Goal: Task Accomplishment & Management: Use online tool/utility

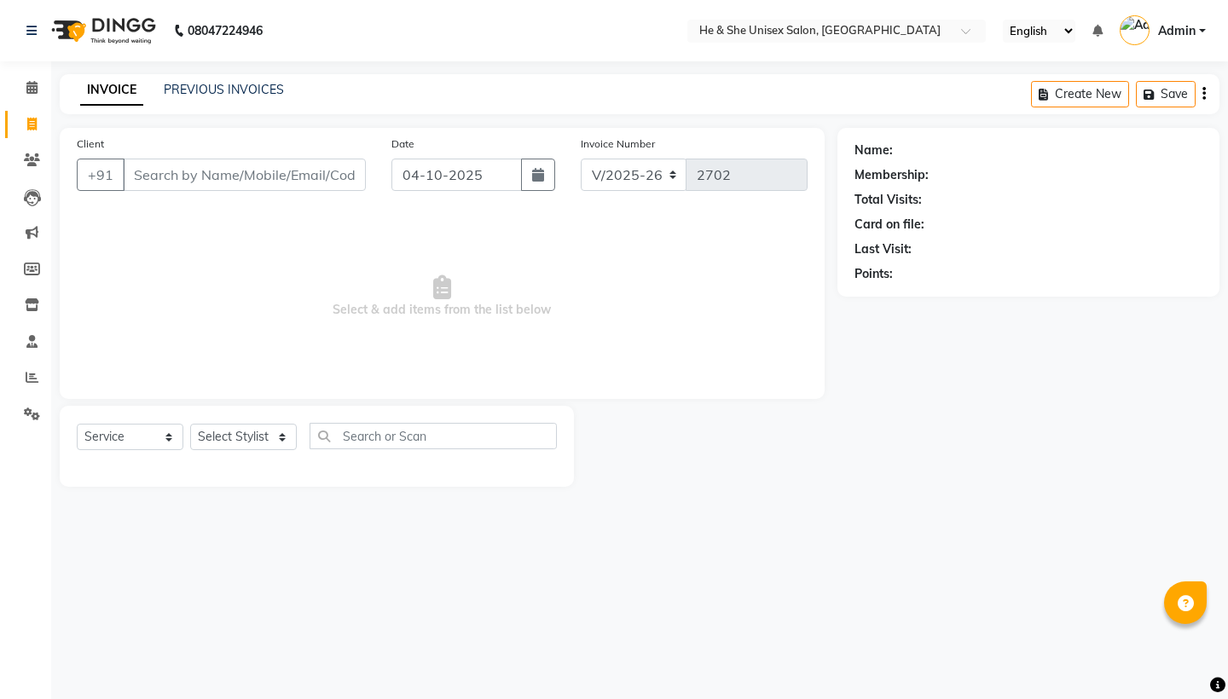
select select "4745"
select select "service"
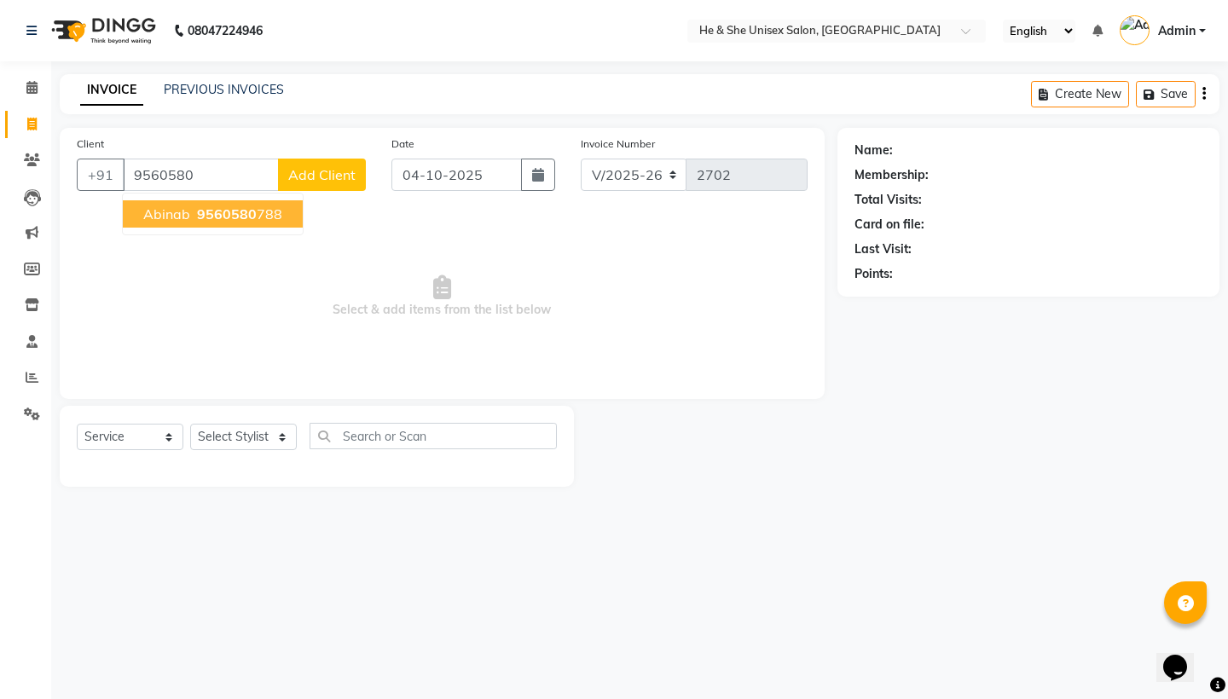
click at [194, 217] on ngb-highlight "9560580 788" at bounding box center [238, 213] width 89 height 17
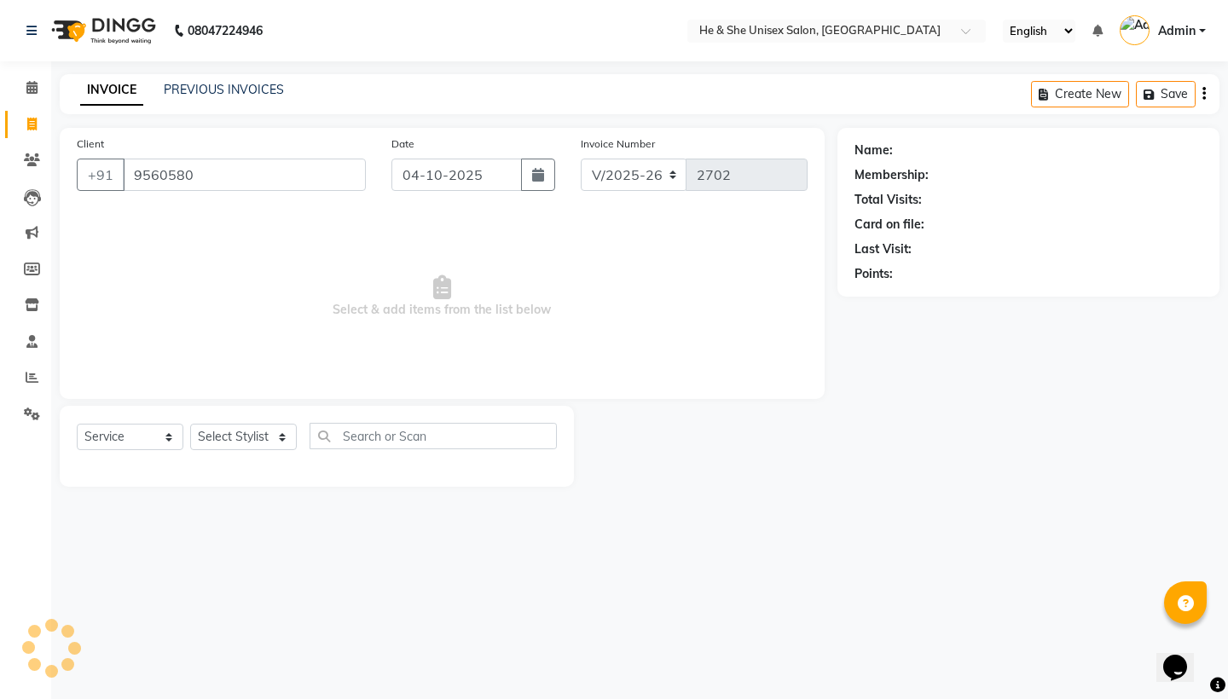
type input "9560580788"
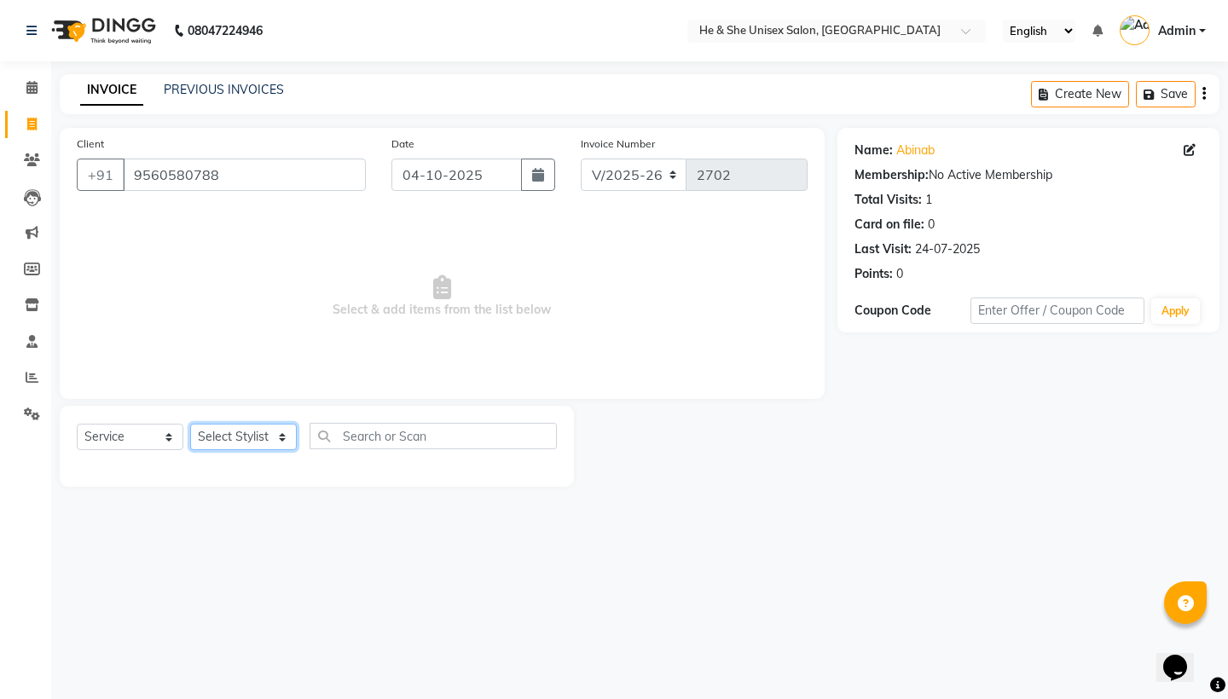
select select "46573"
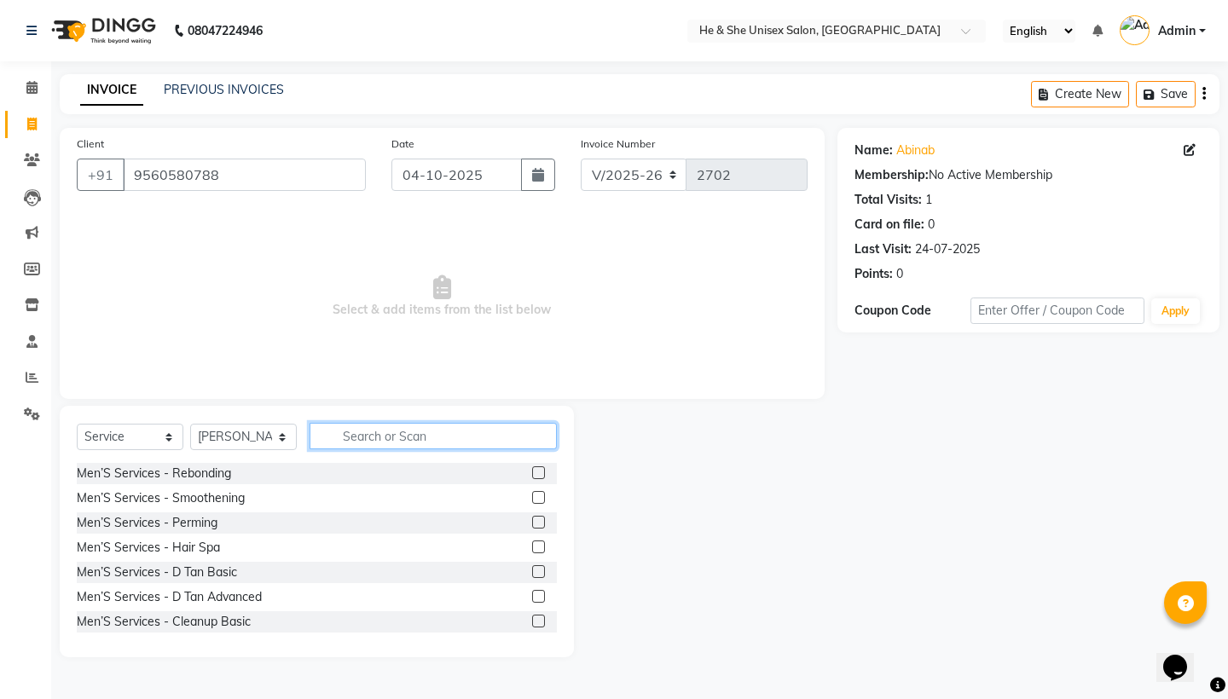
click at [447, 444] on input "text" at bounding box center [433, 436] width 247 height 26
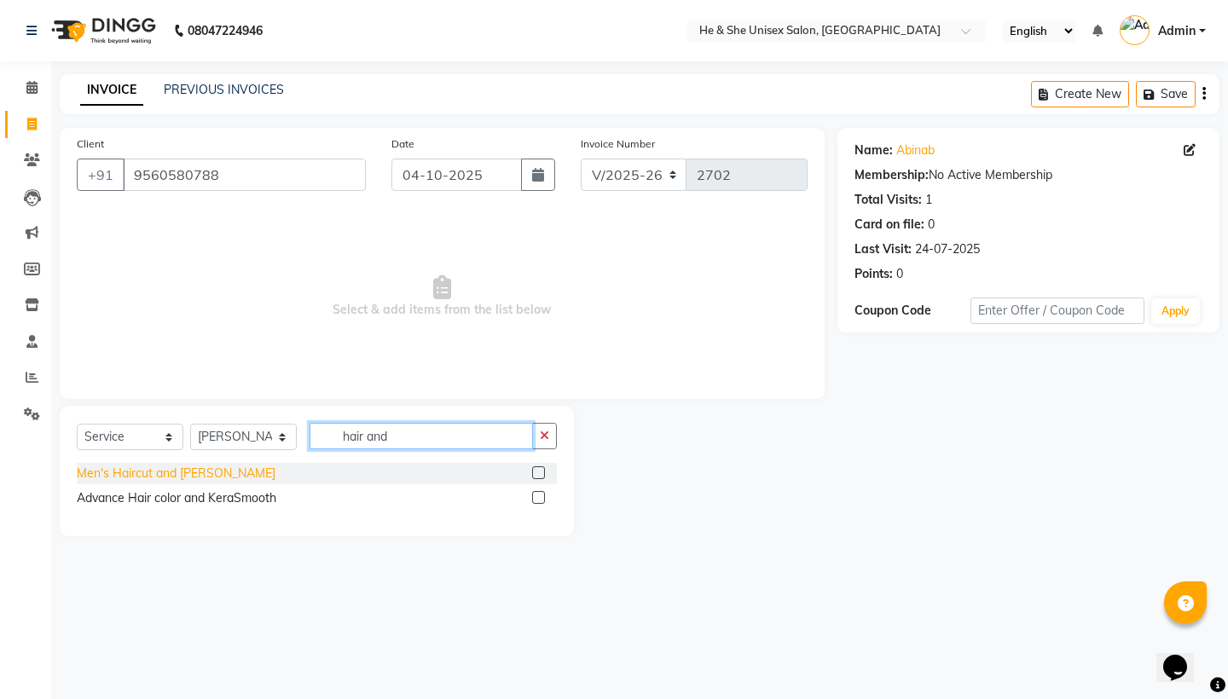
type input "hair and"
click at [177, 477] on div "Men's Haircut and [PERSON_NAME]" at bounding box center [176, 474] width 199 height 18
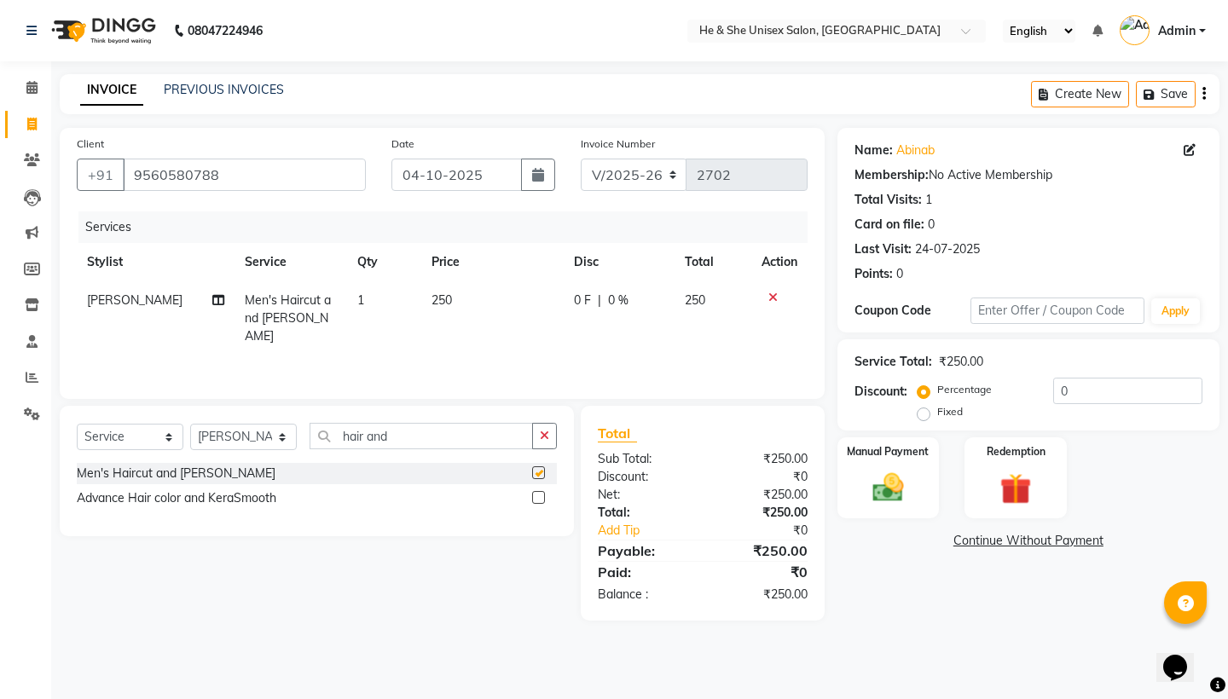
checkbox input "false"
click at [549, 436] on button "button" at bounding box center [544, 436] width 25 height 26
type input "hair and"
click at [174, 463] on div "Men's Haircut and [PERSON_NAME]" at bounding box center [317, 473] width 480 height 21
click at [175, 468] on div "Men's Haircut and [PERSON_NAME]" at bounding box center [176, 474] width 199 height 18
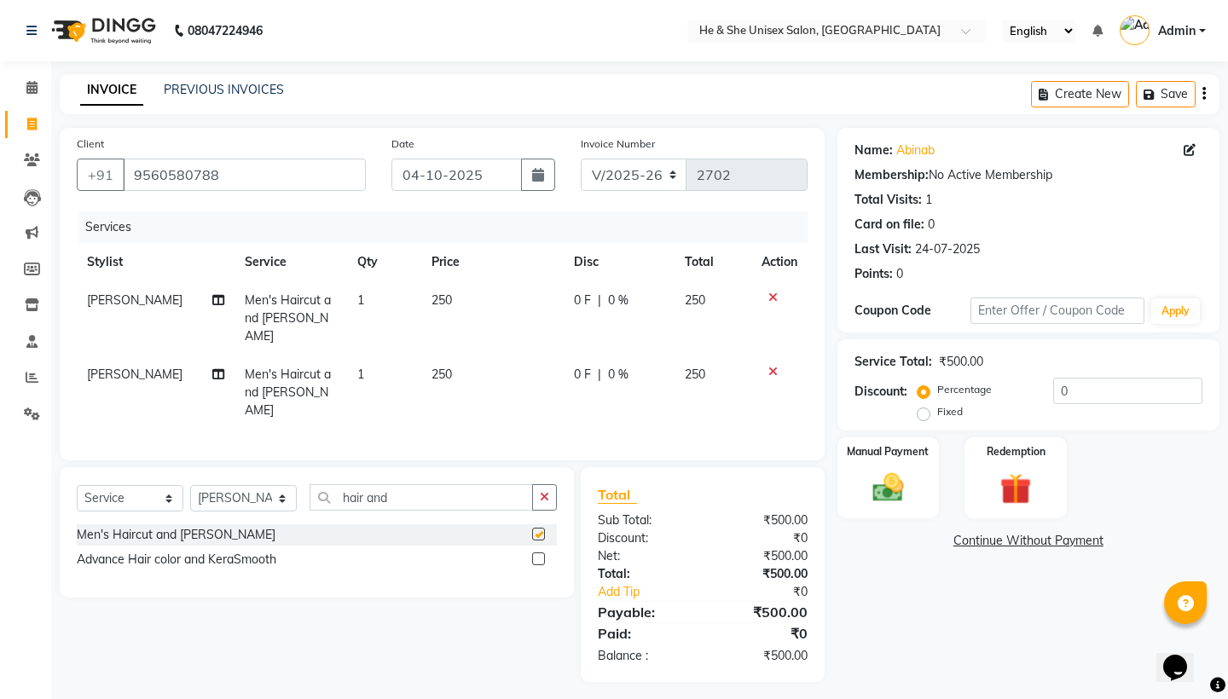
checkbox input "false"
click at [118, 367] on span "[PERSON_NAME]" at bounding box center [135, 374] width 96 height 15
select select "46573"
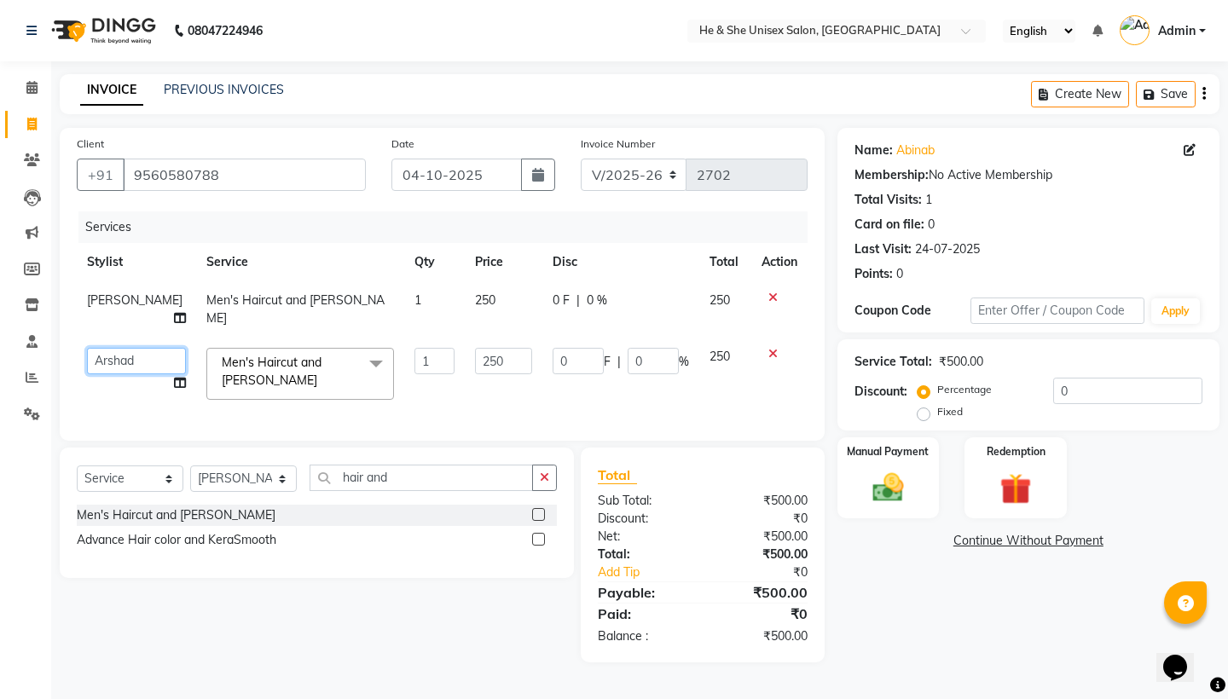
select select "28385"
click at [907, 497] on img at bounding box center [887, 488] width 53 height 38
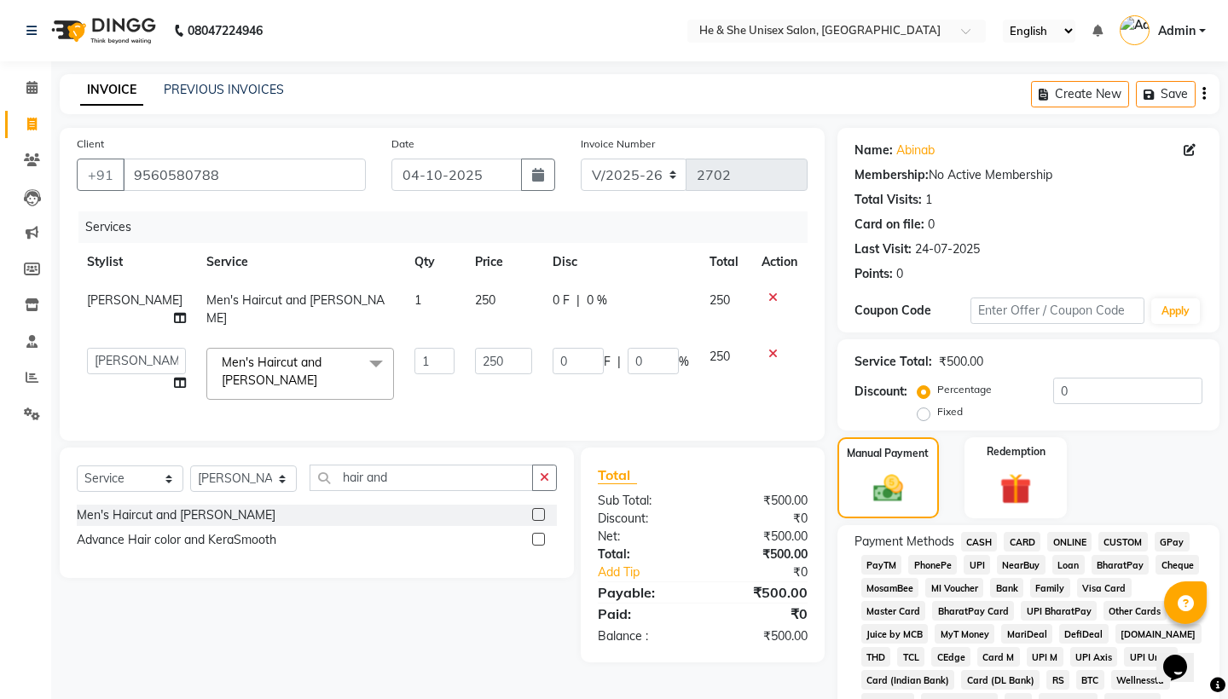
click at [979, 547] on span "CASH" at bounding box center [979, 542] width 37 height 20
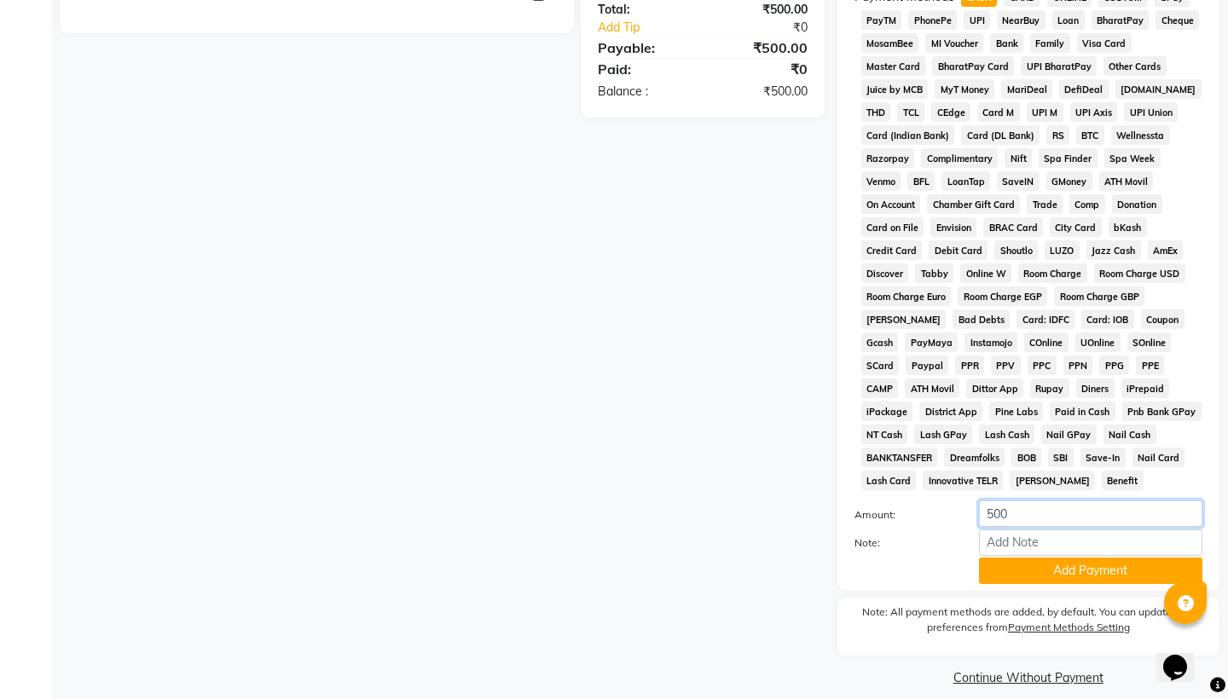
click at [1057, 512] on input "500" at bounding box center [1090, 514] width 223 height 26
type input "5"
type input "100"
click at [1062, 564] on button "Add Payment" at bounding box center [1090, 571] width 223 height 26
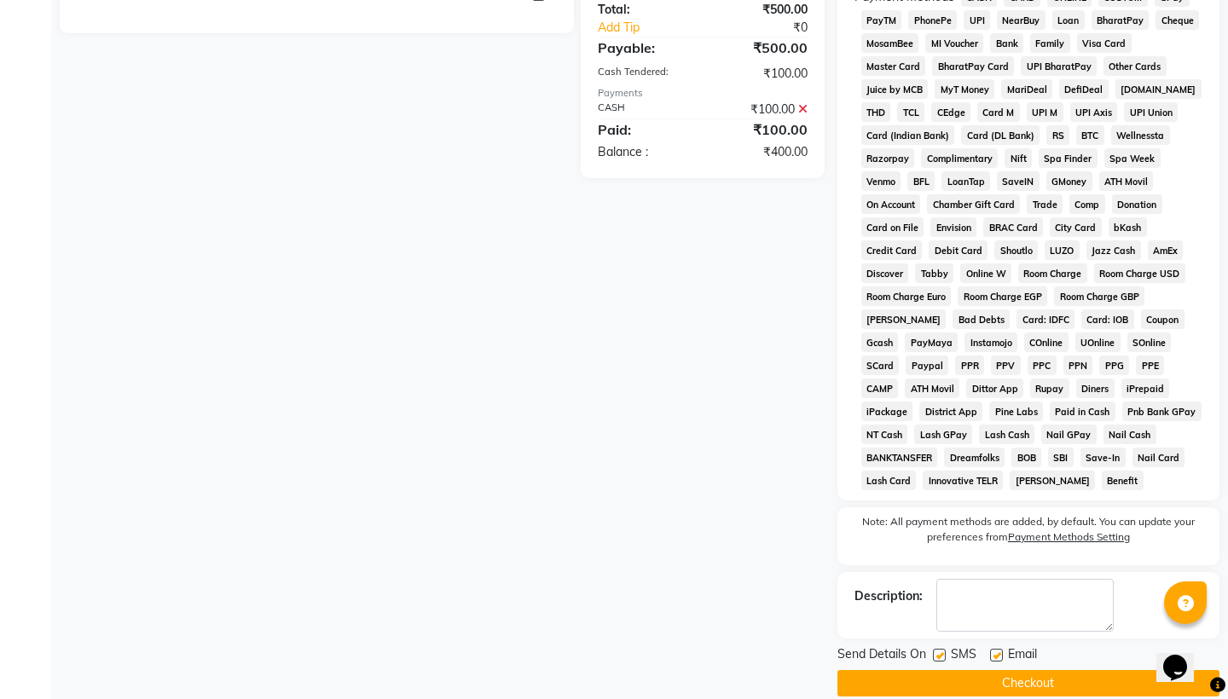
click at [981, 16] on span "UPI" at bounding box center [977, 20] width 26 height 20
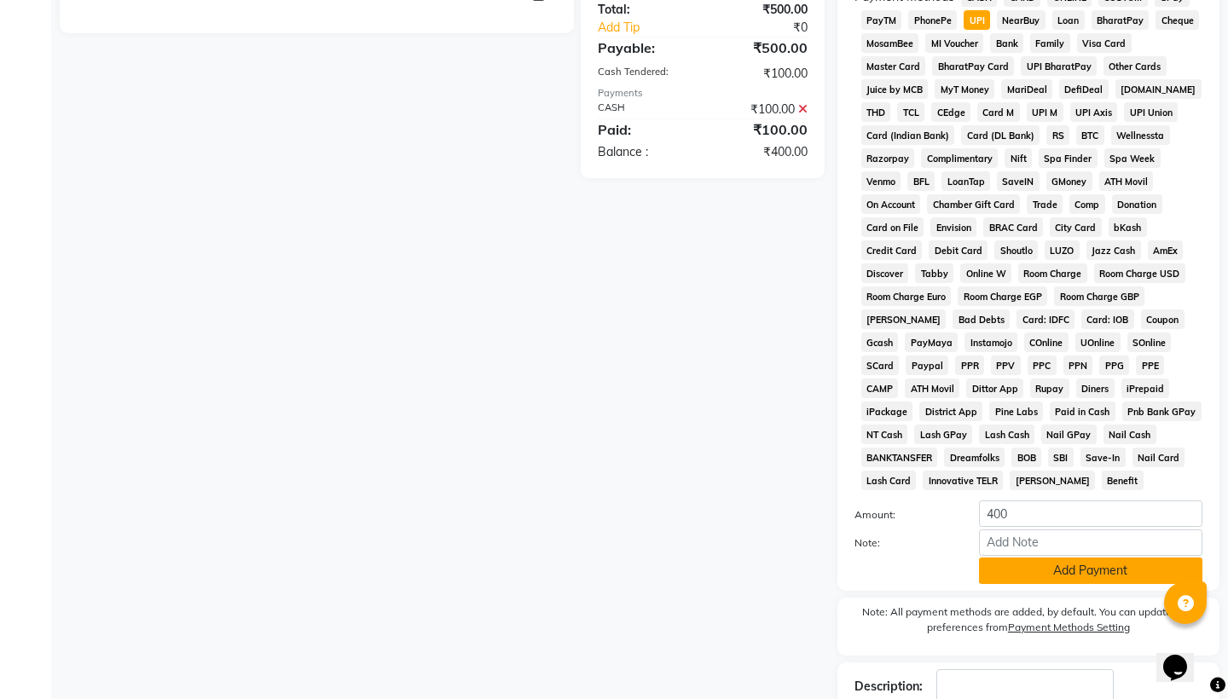
click at [1083, 565] on button "Add Payment" at bounding box center [1090, 571] width 223 height 26
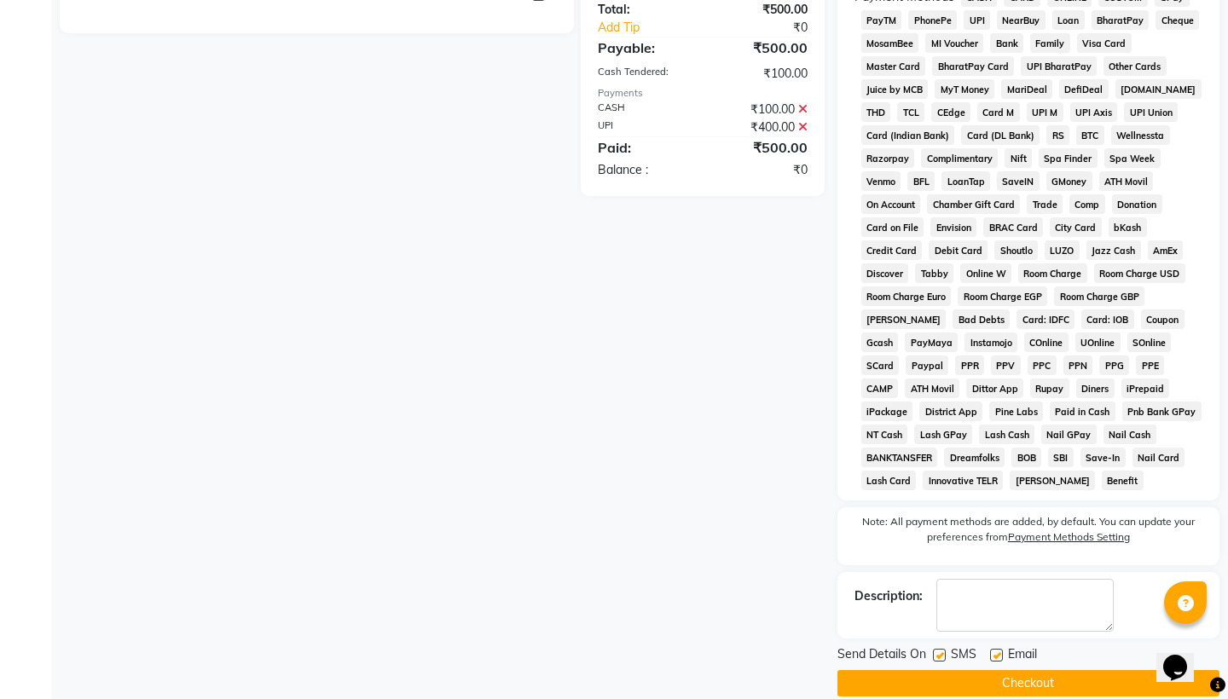
scroll to position [568, 0]
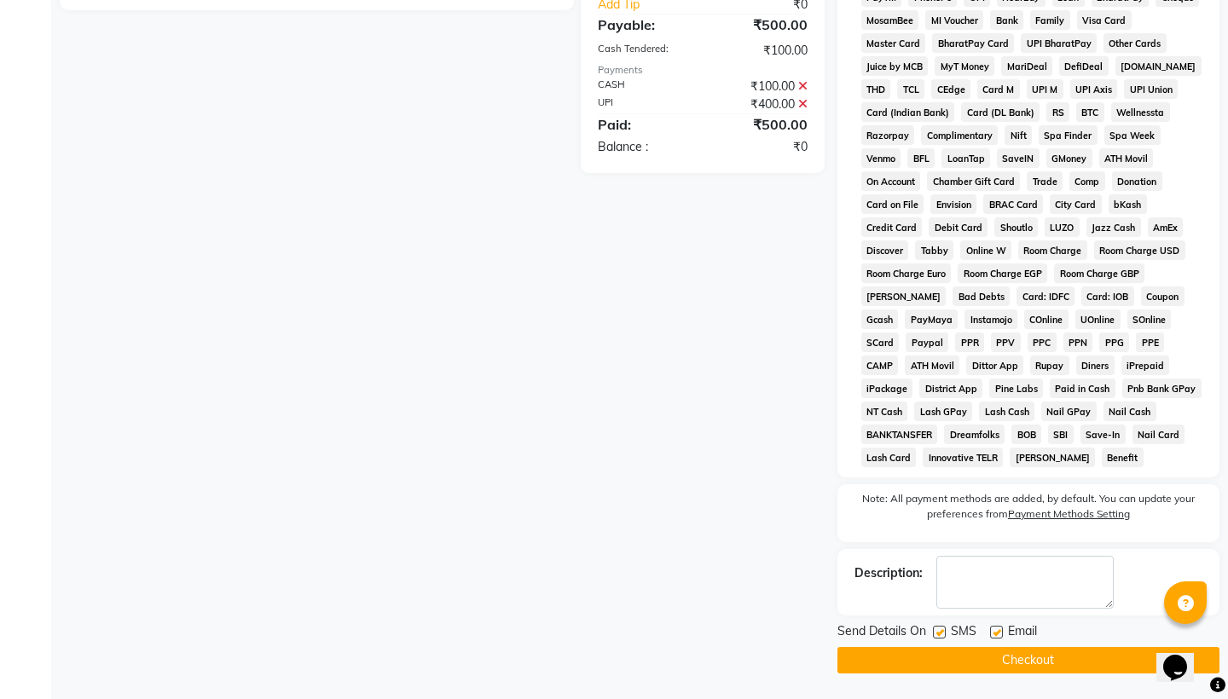
click at [1084, 666] on button "Checkout" at bounding box center [1028, 660] width 382 height 26
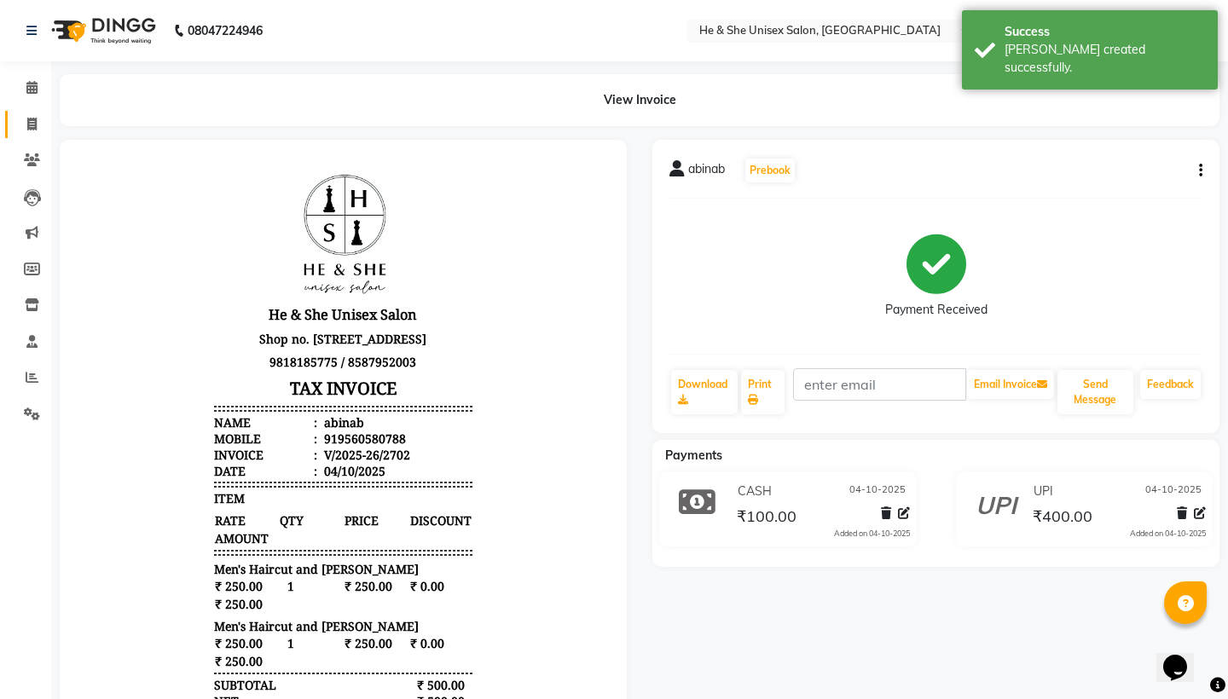
click at [14, 129] on link "Invoice" at bounding box center [25, 125] width 41 height 28
select select "service"
